Goal: Task Accomplishment & Management: Manage account settings

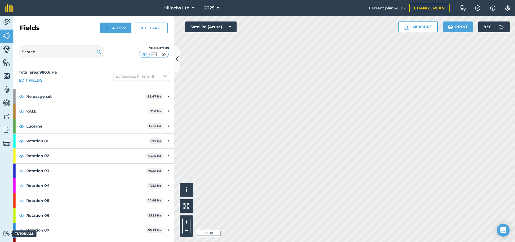
scroll to position [99, 0]
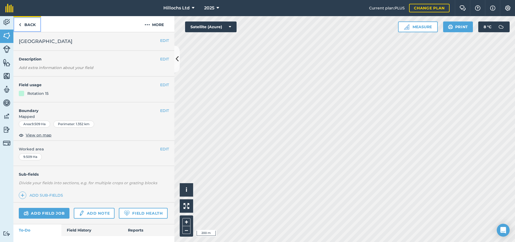
click at [23, 25] on link "Back" at bounding box center [27, 24] width 28 height 16
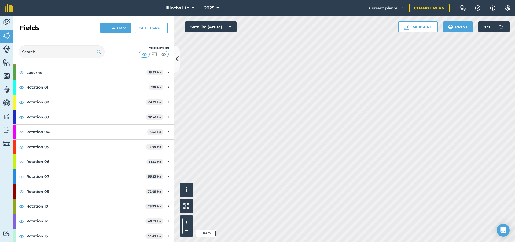
scroll to position [80, 0]
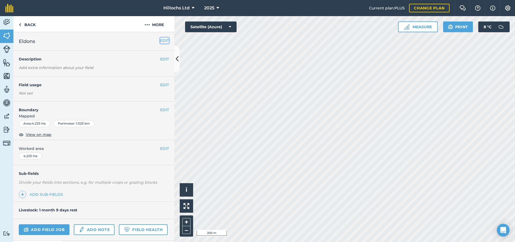
click at [161, 40] on button "EDIT" at bounding box center [164, 41] width 9 height 6
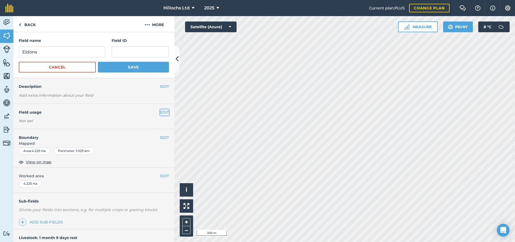
click at [162, 112] on button "EDIT" at bounding box center [164, 112] width 9 height 6
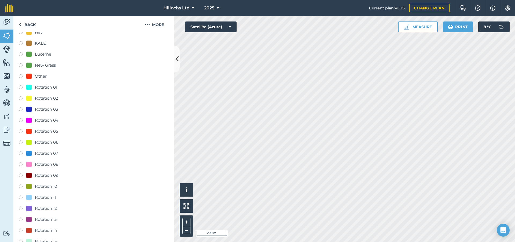
scroll to position [188, 0]
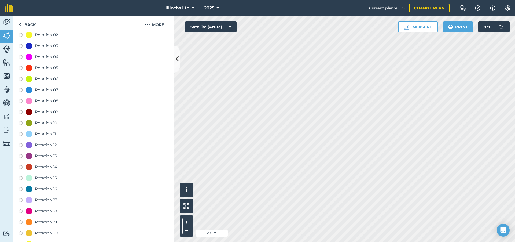
click at [22, 177] on label at bounding box center [23, 178] width 8 height 5
radio input "true"
radio input "false"
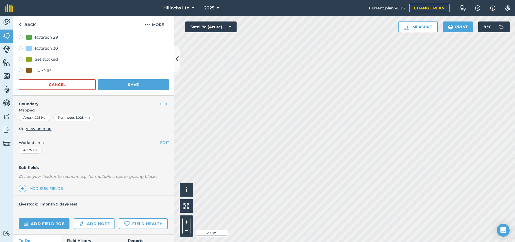
scroll to position [529, 0]
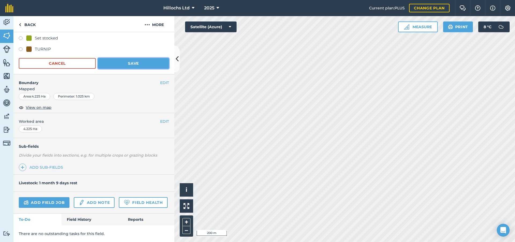
click at [128, 58] on button "Save" at bounding box center [133, 63] width 71 height 11
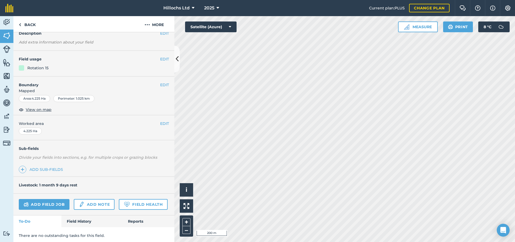
scroll to position [70, 0]
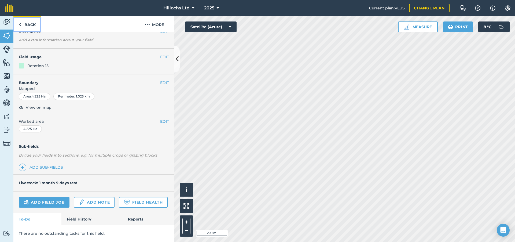
click at [22, 24] on link "Back" at bounding box center [27, 24] width 28 height 16
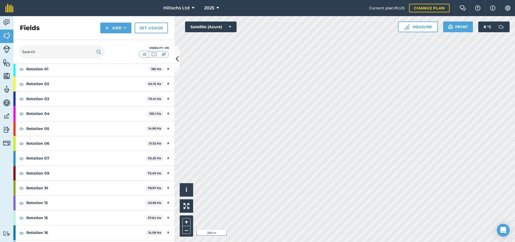
scroll to position [80, 0]
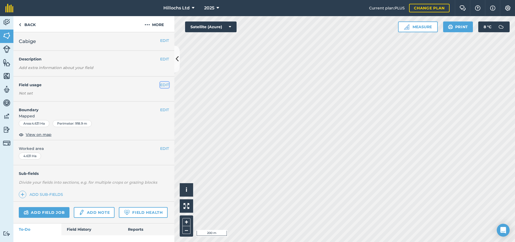
click at [163, 85] on button "EDIT" at bounding box center [164, 85] width 9 height 6
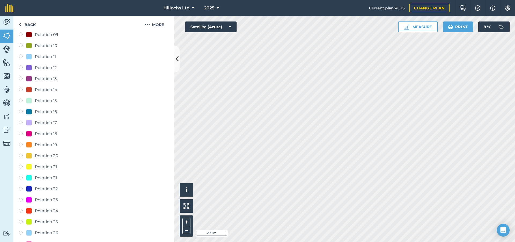
scroll to position [215, 0]
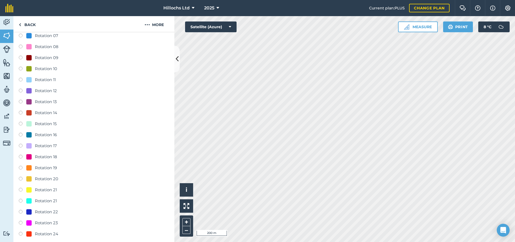
click at [21, 123] on label at bounding box center [23, 123] width 8 height 5
radio input "true"
radio input "false"
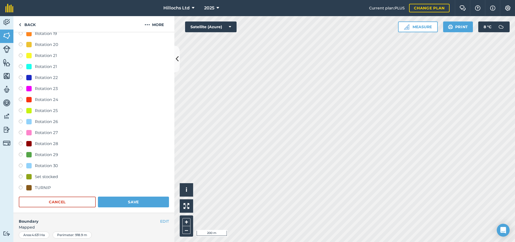
scroll to position [483, 0]
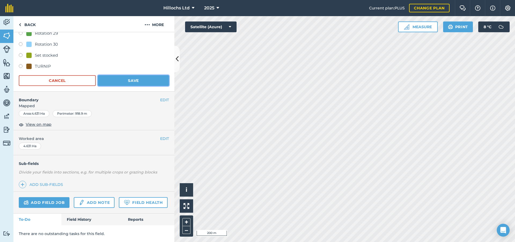
click at [134, 75] on button "Save" at bounding box center [133, 80] width 71 height 11
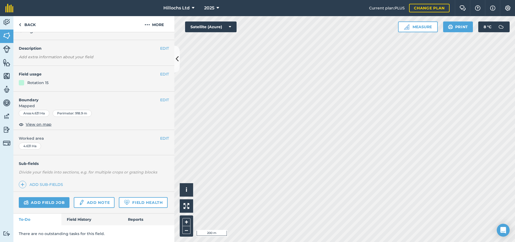
scroll to position [26, 0]
click at [27, 25] on link "Back" at bounding box center [27, 24] width 28 height 16
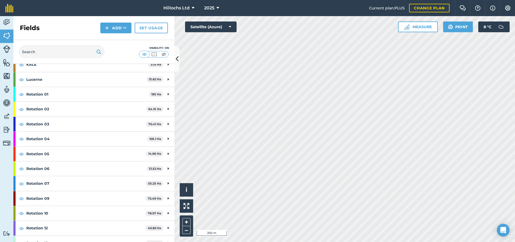
scroll to position [80, 0]
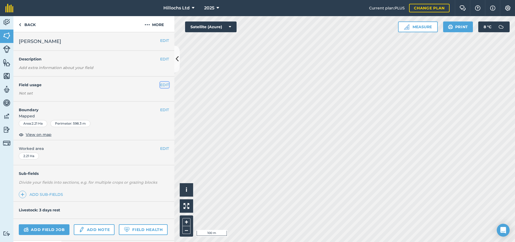
click at [160, 84] on button "EDIT" at bounding box center [164, 85] width 9 height 6
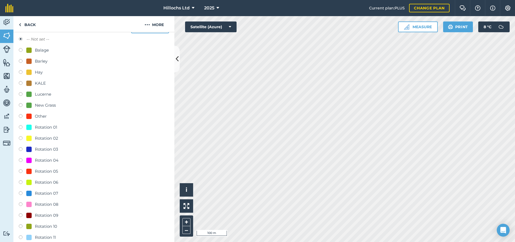
scroll to position [107, 0]
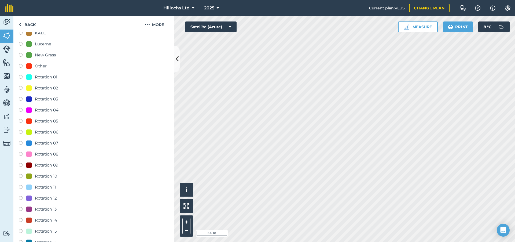
click at [20, 230] on label at bounding box center [23, 231] width 8 height 5
radio input "true"
radio input "false"
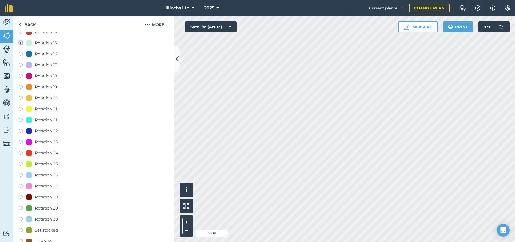
scroll to position [375, 0]
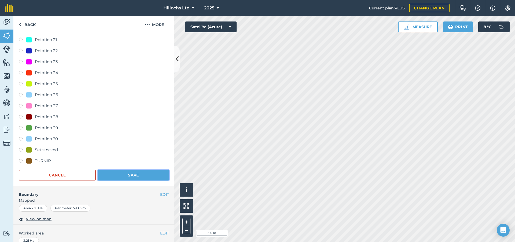
click at [140, 176] on button "Save" at bounding box center [133, 174] width 71 height 11
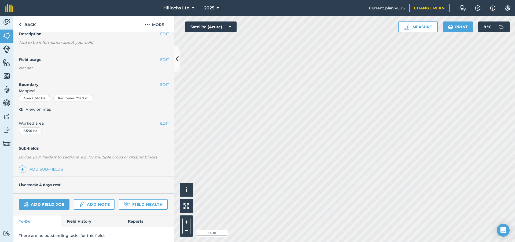
scroll to position [42, 0]
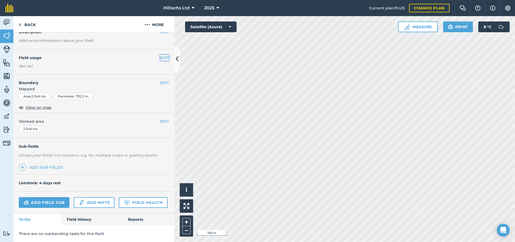
click at [161, 55] on button "EDIT" at bounding box center [164, 58] width 9 height 6
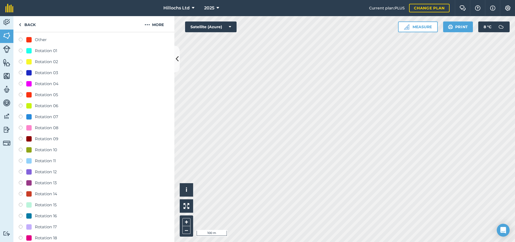
scroll to position [149, 0]
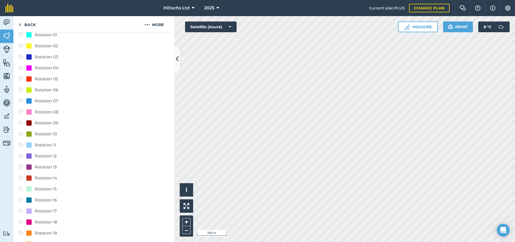
click at [20, 187] on label at bounding box center [23, 189] width 8 height 5
radio input "true"
radio input "false"
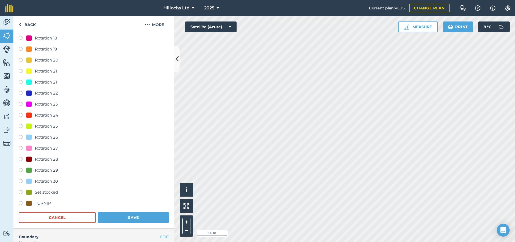
scroll to position [391, 0]
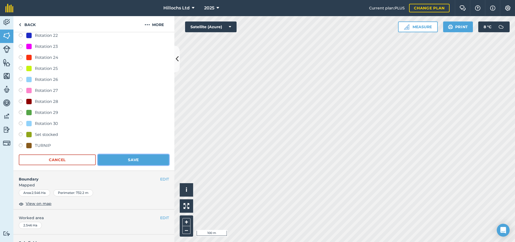
click at [138, 160] on button "Save" at bounding box center [133, 159] width 71 height 11
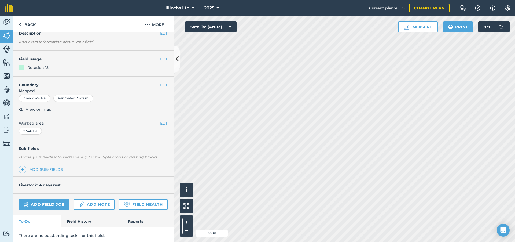
scroll to position [43, 0]
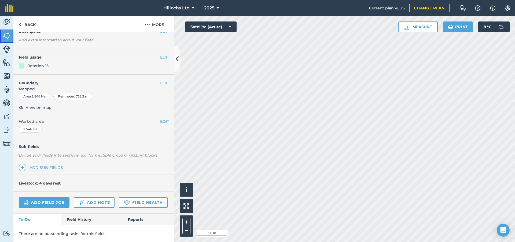
click at [8, 36] on img at bounding box center [7, 36] width 8 height 8
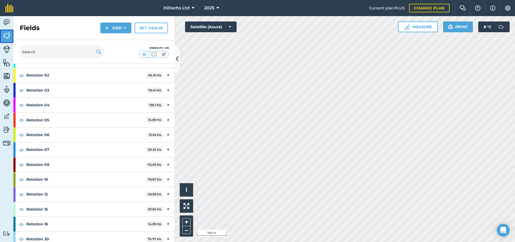
scroll to position [99, 0]
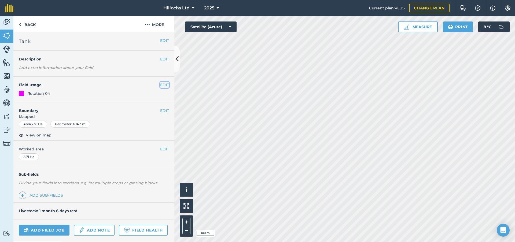
click at [162, 83] on button "EDIT" at bounding box center [164, 85] width 9 height 6
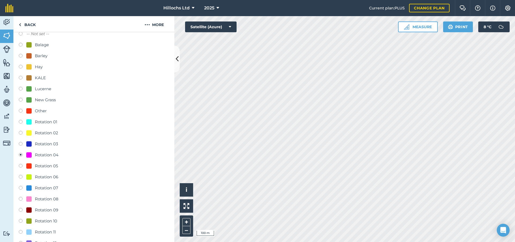
scroll to position [80, 0]
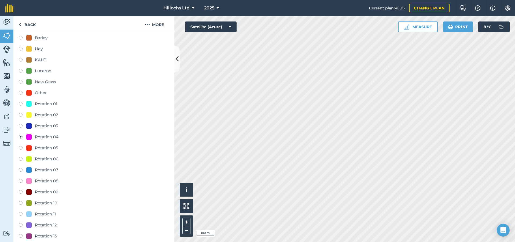
click at [20, 147] on label at bounding box center [23, 148] width 8 height 5
radio input "true"
radio input "false"
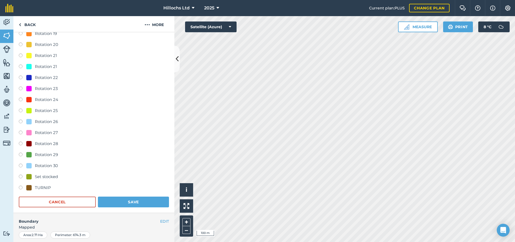
scroll to position [429, 0]
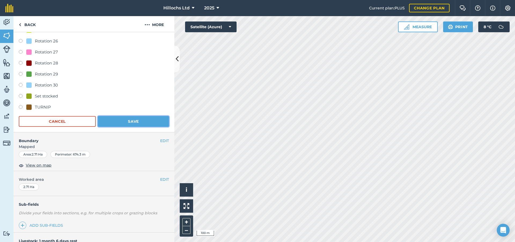
click at [120, 123] on button "Save" at bounding box center [133, 121] width 71 height 11
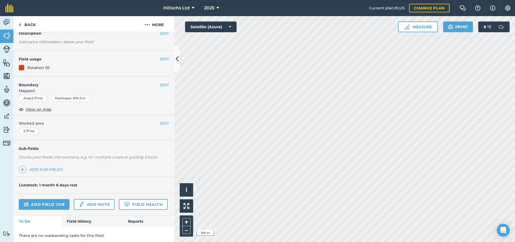
scroll to position [43, 0]
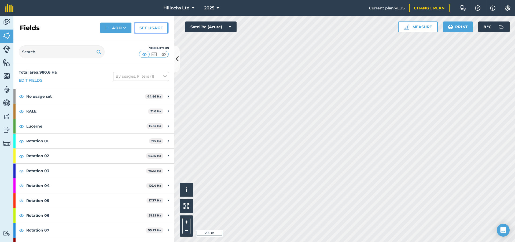
click at [155, 28] on link "Set usage" at bounding box center [151, 28] width 33 height 11
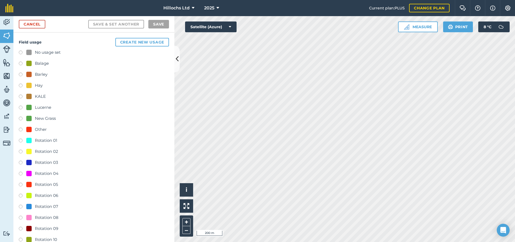
scroll to position [134, 0]
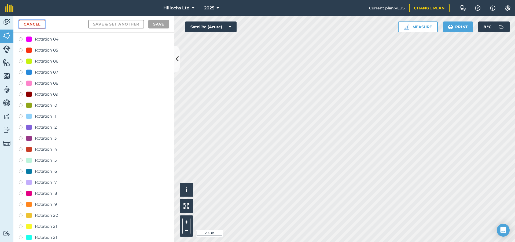
click at [40, 25] on link "Cancel" at bounding box center [32, 24] width 27 height 9
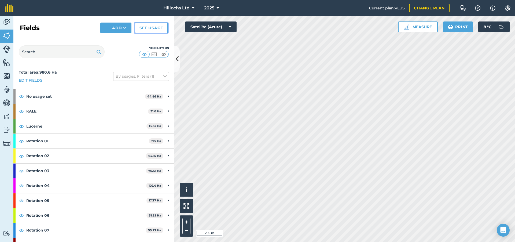
click at [147, 27] on link "Set usage" at bounding box center [151, 28] width 33 height 11
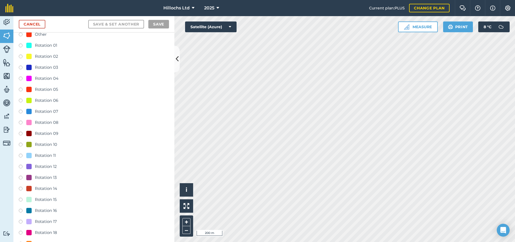
scroll to position [107, 0]
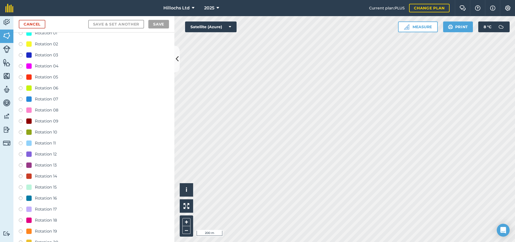
click at [21, 209] on label at bounding box center [23, 209] width 8 height 5
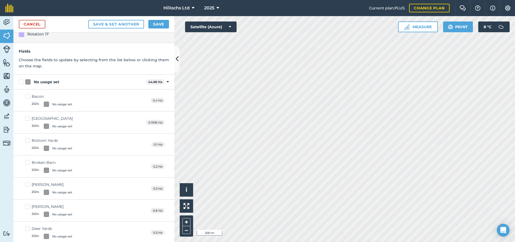
scroll to position [0, 0]
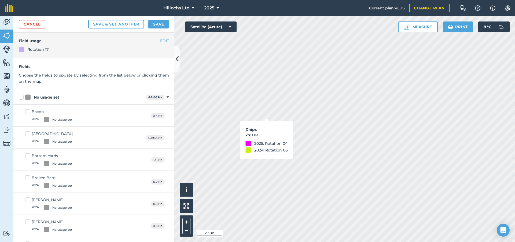
checkbox input "true"
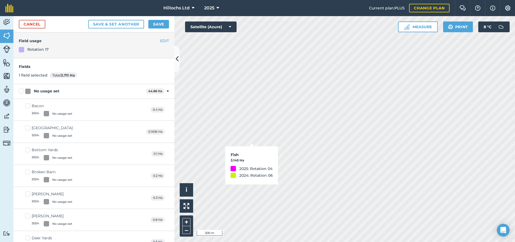
checkbox input "true"
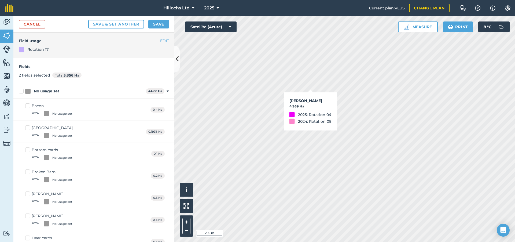
checkbox input "true"
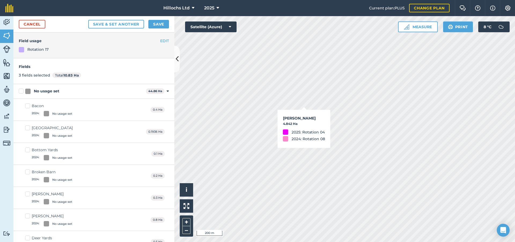
checkbox input "true"
click at [164, 23] on button "Save" at bounding box center [158, 24] width 21 height 9
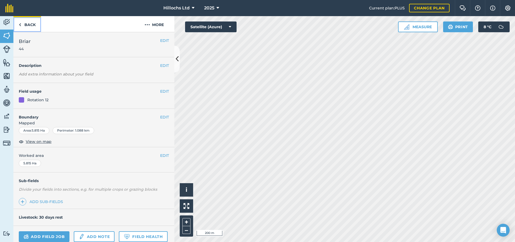
click at [21, 26] on link "Back" at bounding box center [27, 24] width 28 height 16
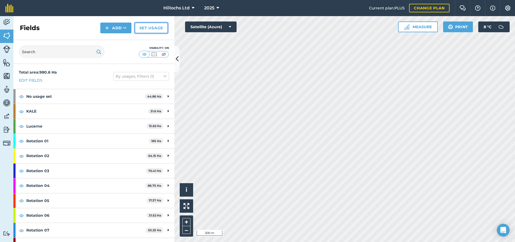
click at [152, 30] on link "Set usage" at bounding box center [151, 28] width 33 height 11
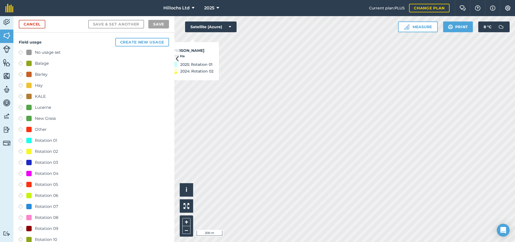
click at [21, 217] on label at bounding box center [23, 217] width 8 height 5
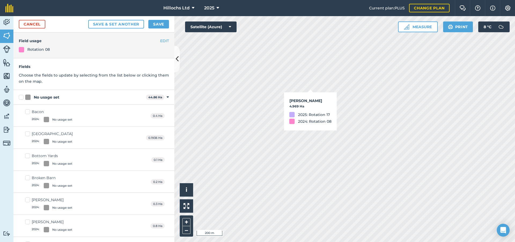
checkbox input "true"
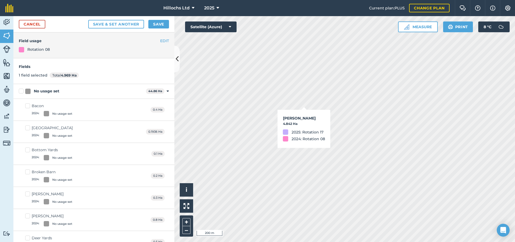
checkbox input "true"
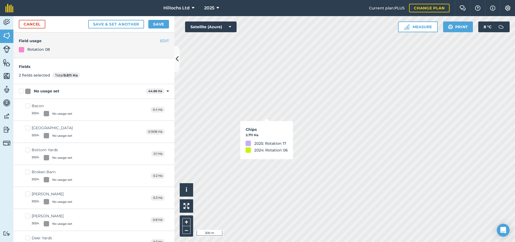
checkbox input "true"
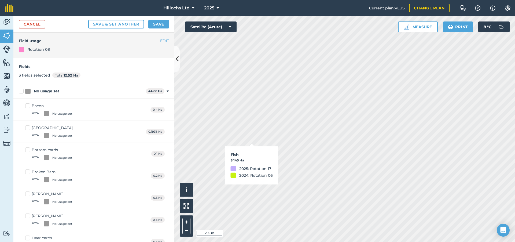
checkbox input "true"
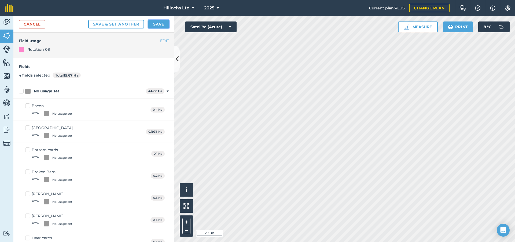
click at [159, 26] on button "Save" at bounding box center [158, 24] width 21 height 9
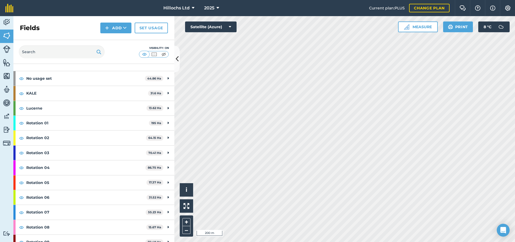
scroll to position [27, 0]
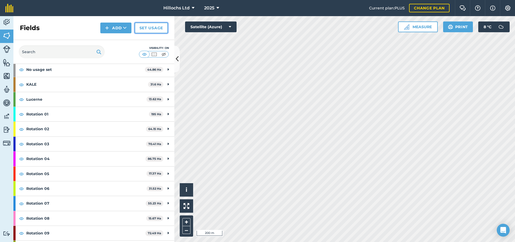
click at [152, 30] on link "Set usage" at bounding box center [151, 28] width 33 height 11
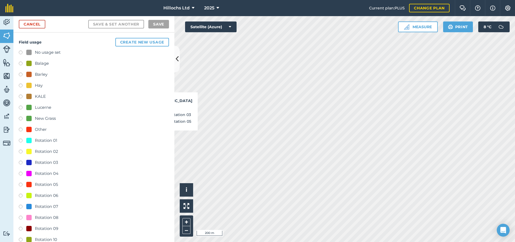
click at [20, 52] on label at bounding box center [23, 52] width 8 height 5
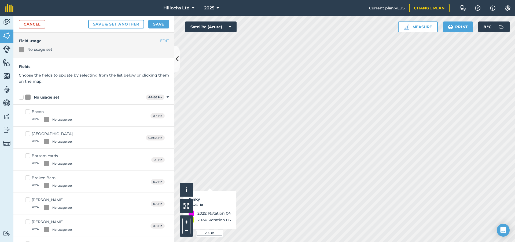
checkbox input "true"
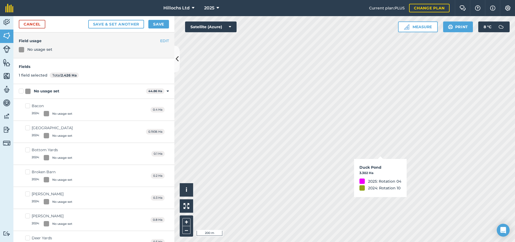
checkbox input "true"
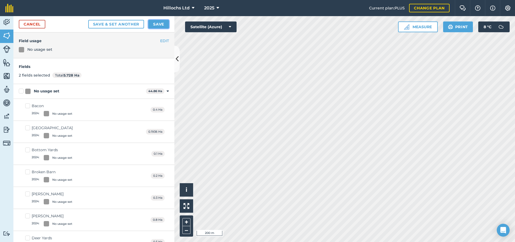
click at [153, 24] on button "Save" at bounding box center [158, 24] width 21 height 9
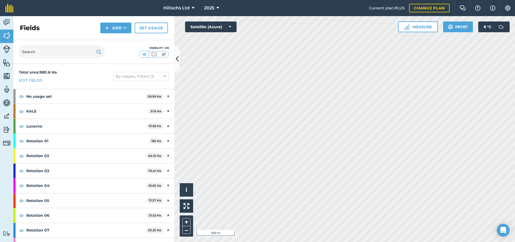
click at [329, 241] on html "Hillochs Ltd 2025 Current plan : PLUS Change plan Farm Chat Help Info Settings …" at bounding box center [257, 121] width 515 height 242
click at [154, 25] on link "Set usage" at bounding box center [151, 28] width 33 height 11
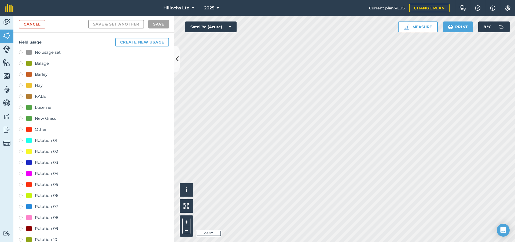
click at [59, 152] on div "Rotation 02" at bounding box center [94, 152] width 150 height 8
click at [21, 152] on label at bounding box center [23, 151] width 8 height 5
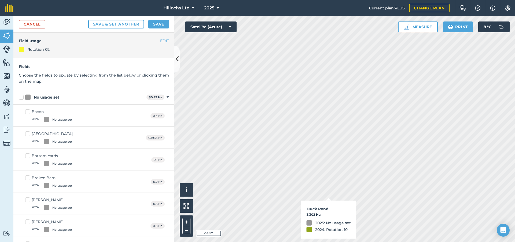
checkbox input "true"
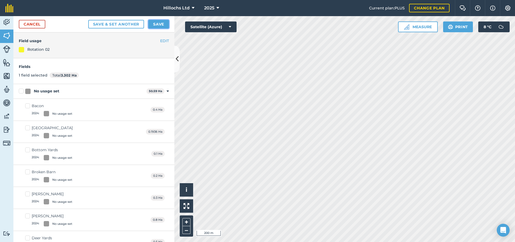
click at [155, 24] on button "Save" at bounding box center [158, 24] width 21 height 9
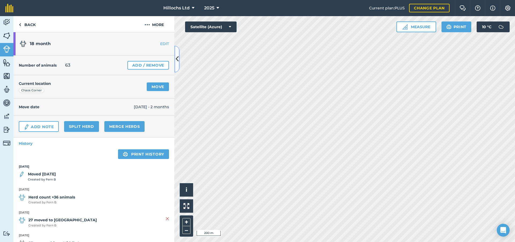
click at [177, 56] on icon at bounding box center [177, 58] width 3 height 9
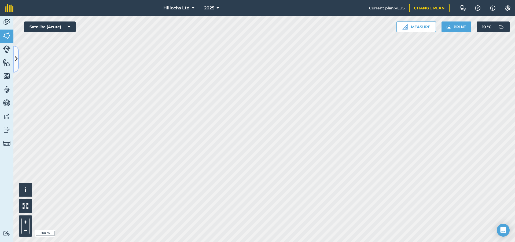
click at [18, 61] on button at bounding box center [15, 59] width 5 height 27
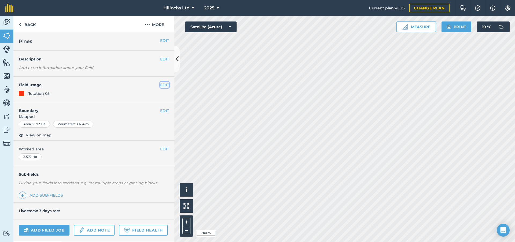
click at [162, 83] on button "EDIT" at bounding box center [164, 85] width 9 height 6
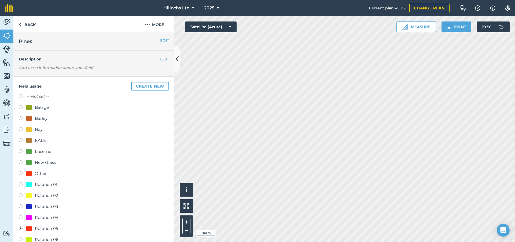
click at [22, 96] on label at bounding box center [23, 96] width 8 height 5
radio input "true"
radio input "false"
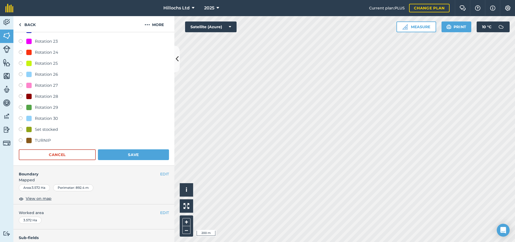
scroll to position [402, 0]
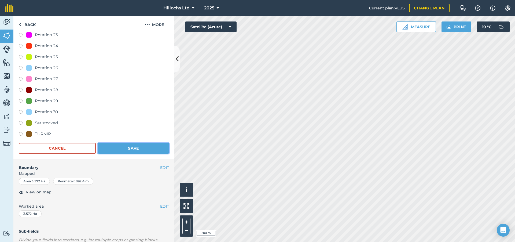
click at [132, 147] on button "Save" at bounding box center [133, 148] width 71 height 11
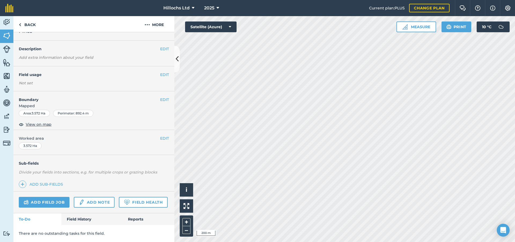
scroll to position [42, 0]
